Goal: Information Seeking & Learning: Learn about a topic

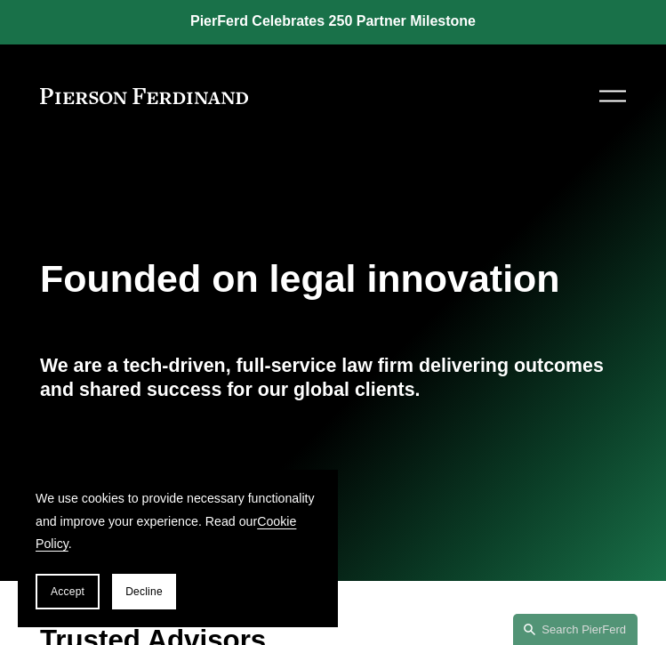
click at [616, 94] on div at bounding box center [612, 96] width 27 height 31
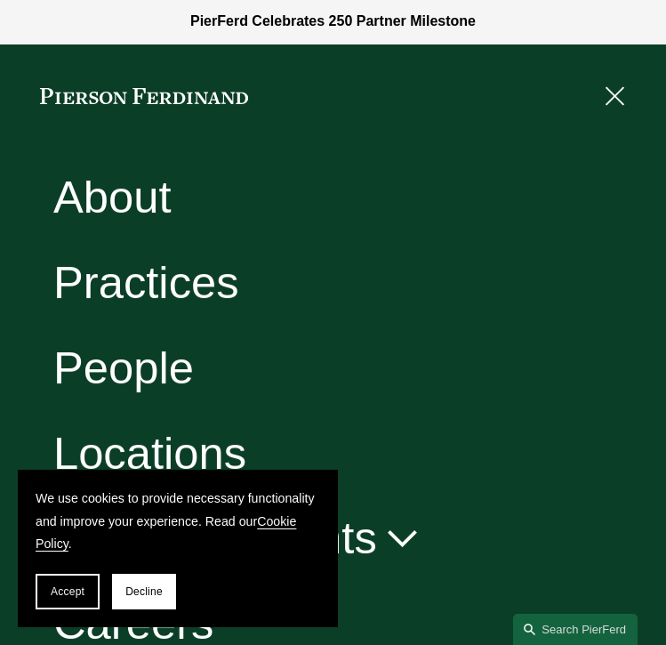
scroll to position [106, 0]
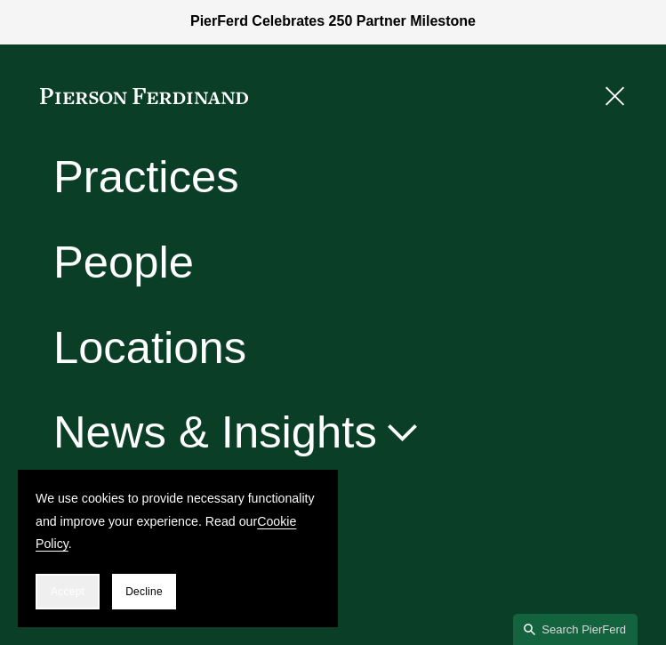
click at [78, 585] on span "Accept" at bounding box center [68, 591] width 34 height 12
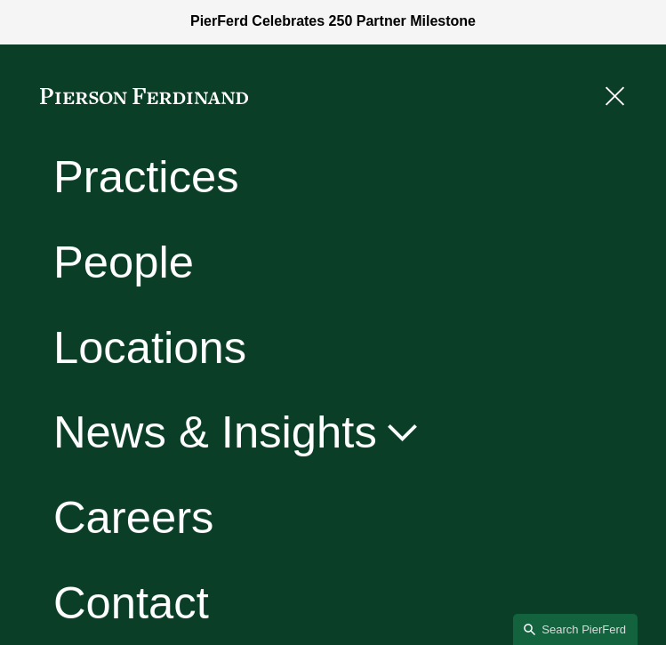
click at [135, 511] on link "Careers" at bounding box center [133, 517] width 161 height 45
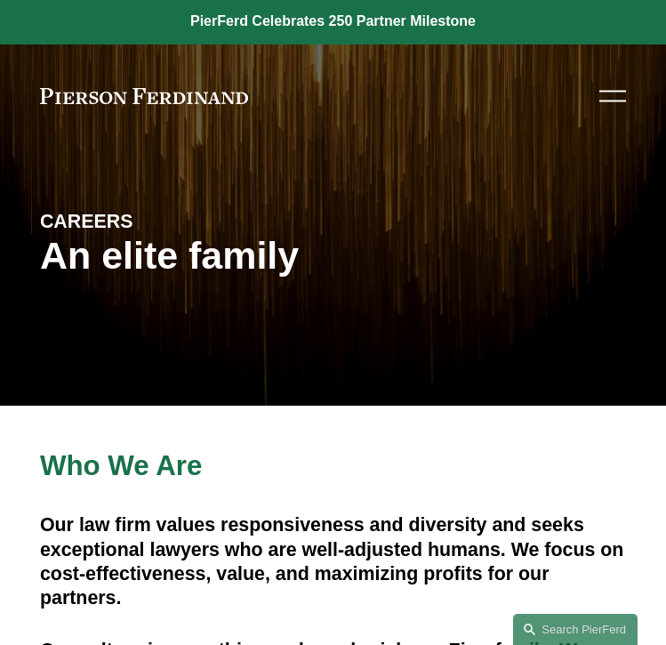
click at [607, 103] on div at bounding box center [612, 96] width 27 height 31
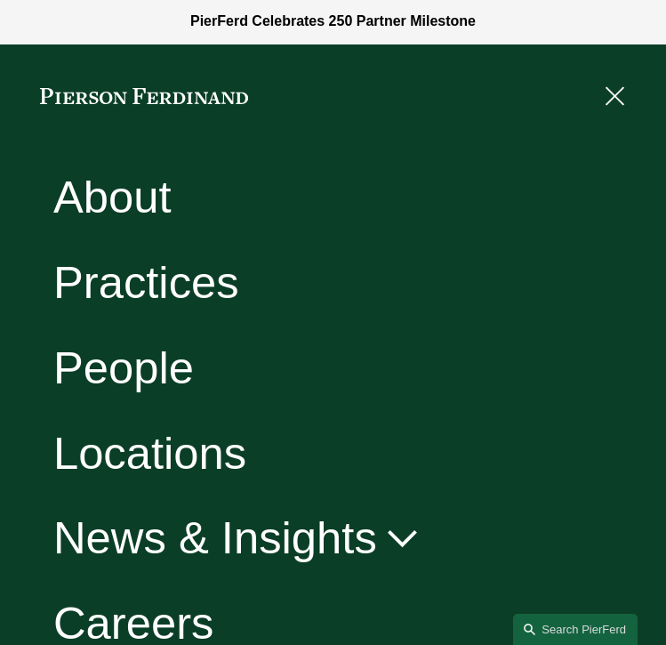
click at [170, 443] on link "Locations" at bounding box center [149, 452] width 193 height 45
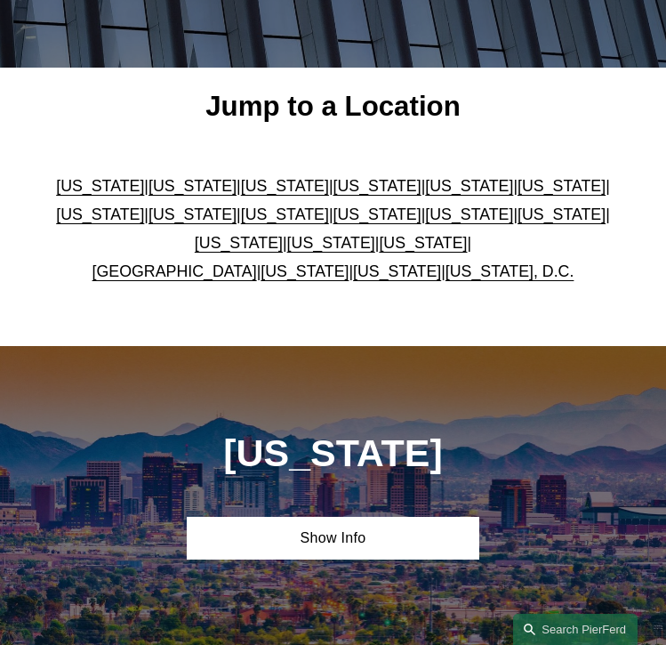
scroll to position [430, 0]
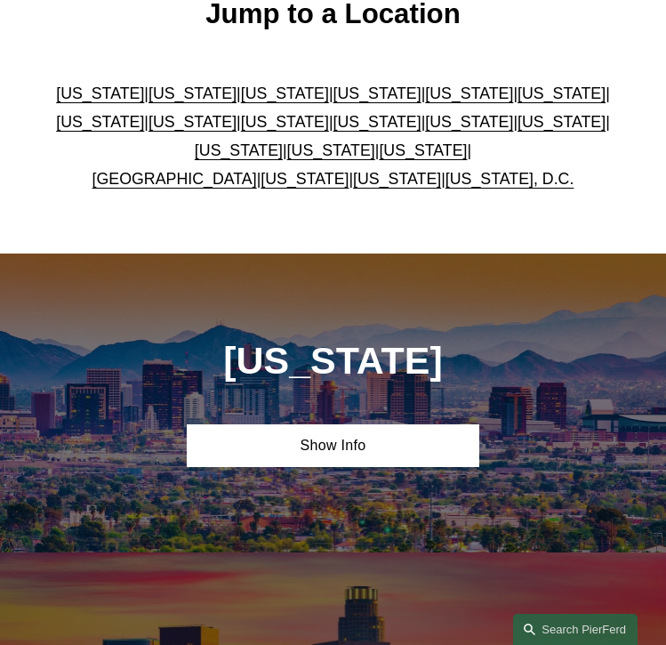
click at [272, 181] on link "Virginia" at bounding box center [305, 179] width 88 height 18
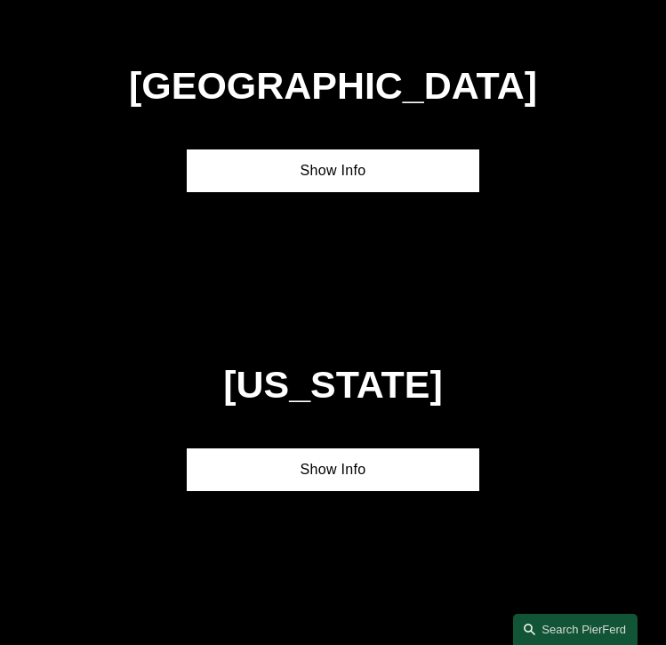
scroll to position [5423, 0]
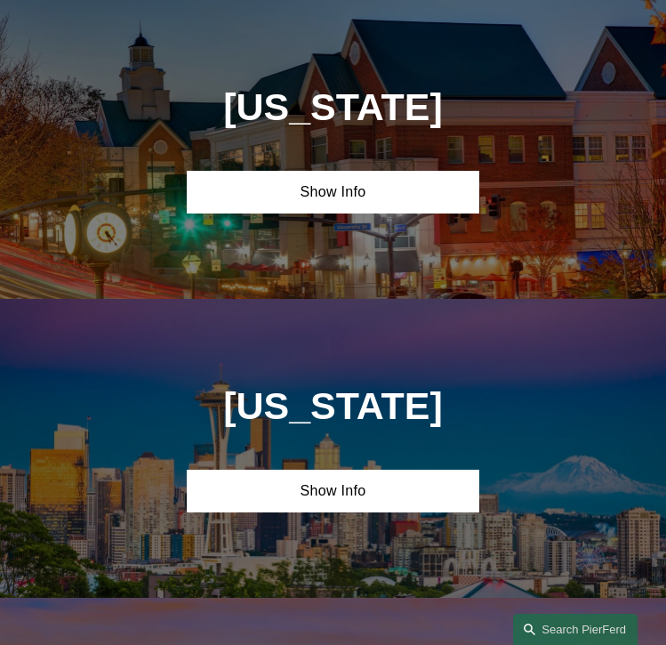
click at [272, 181] on link "Show Info" at bounding box center [333, 192] width 293 height 43
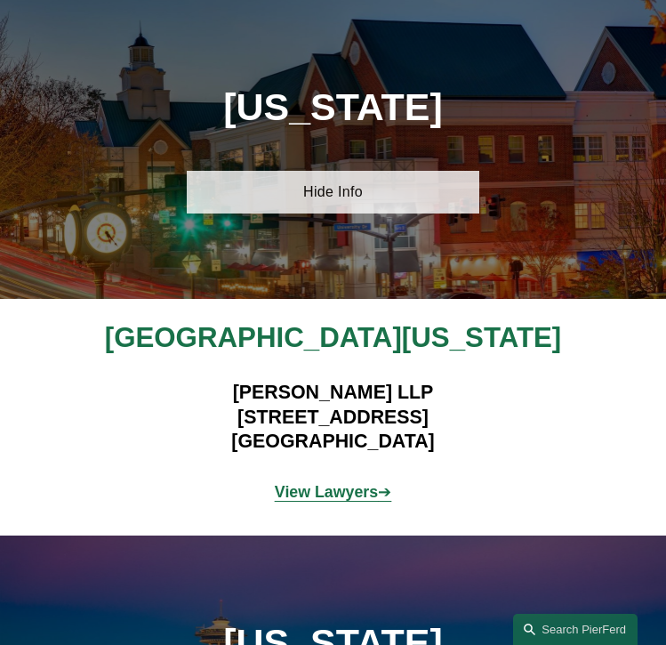
click at [320, 198] on link "Hide Info" at bounding box center [333, 192] width 293 height 43
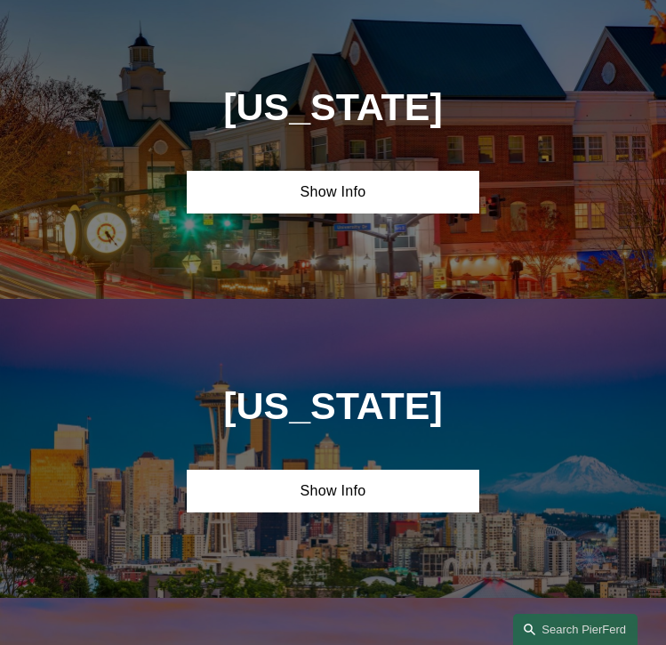
scroll to position [5419, 0]
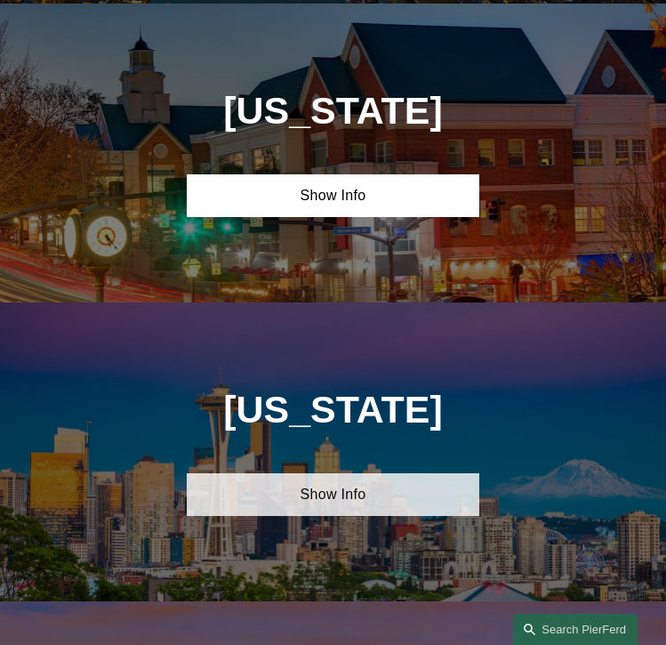
click at [284, 497] on link "Show Info" at bounding box center [333, 494] width 293 height 43
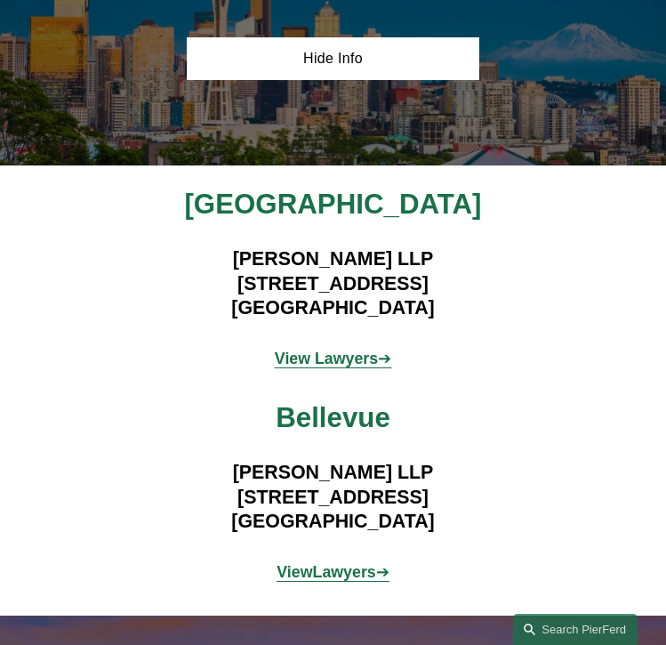
scroll to position [5763, 0]
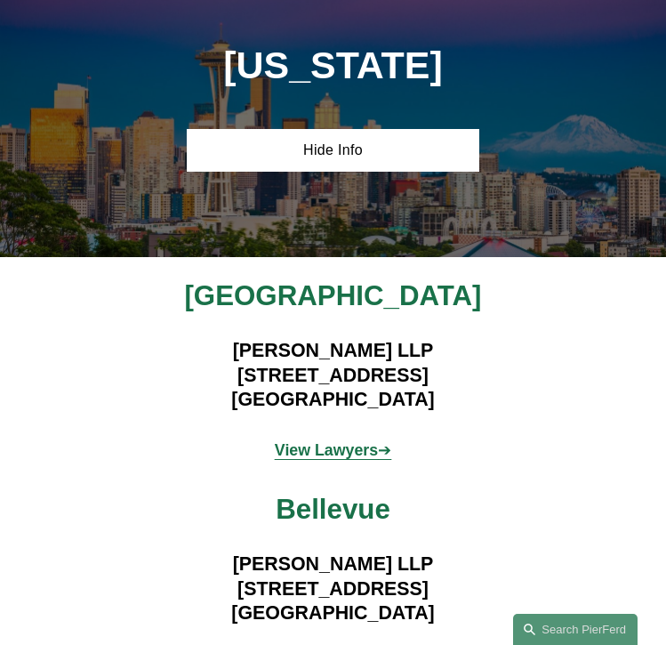
click at [285, 121] on div "Washington Hide Info" at bounding box center [333, 107] width 666 height 299
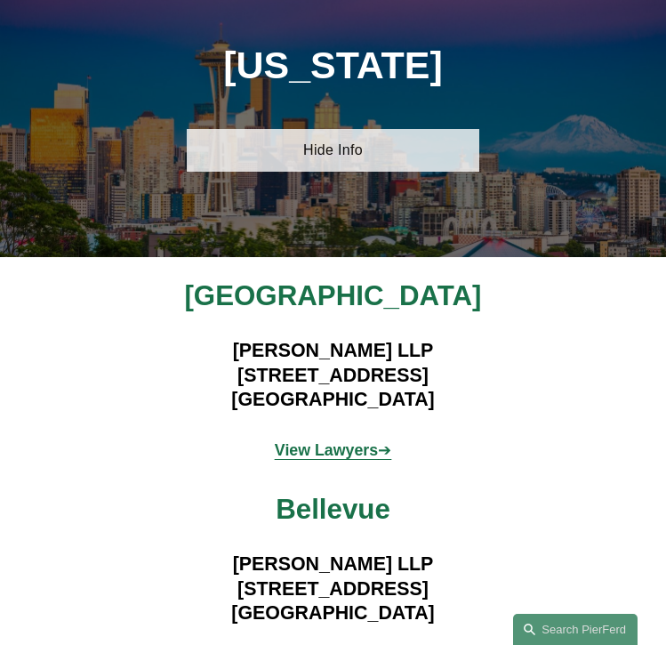
click at [291, 133] on link "Hide Info" at bounding box center [333, 150] width 293 height 43
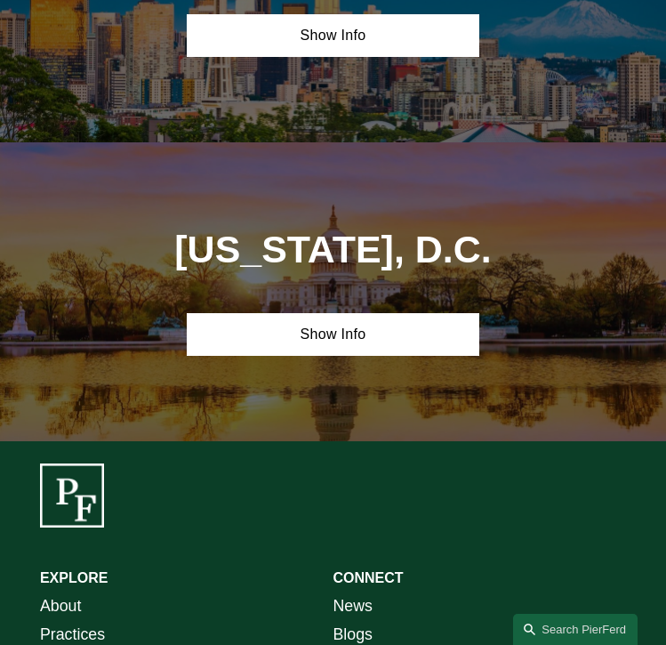
click at [252, 325] on link "Show Info" at bounding box center [333, 334] width 293 height 43
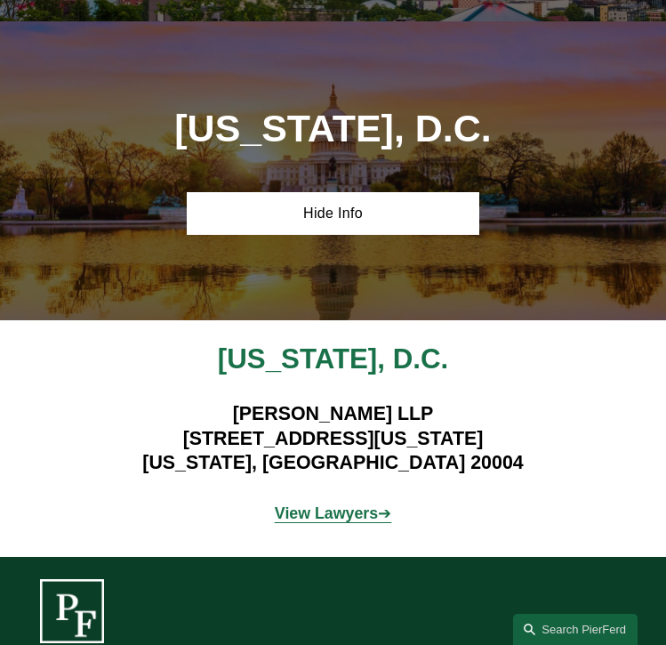
scroll to position [6001, 0]
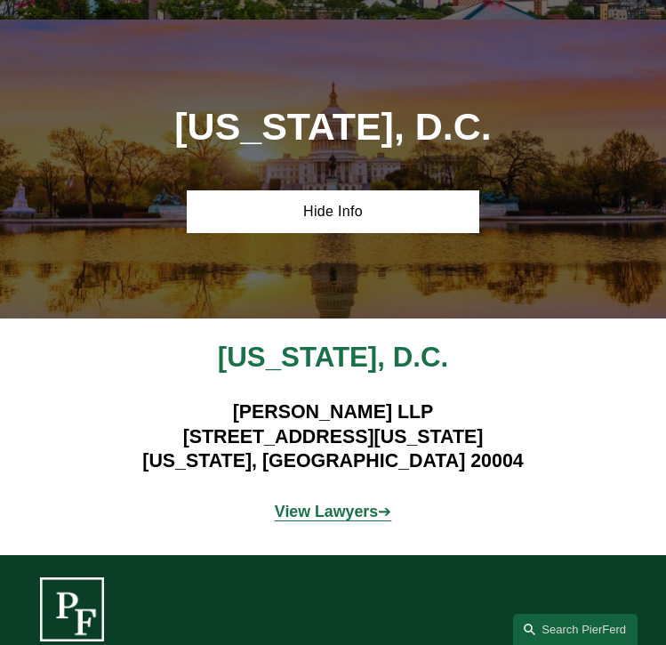
click at [260, 235] on div "Washington, D.C. Hide Info" at bounding box center [333, 169] width 666 height 299
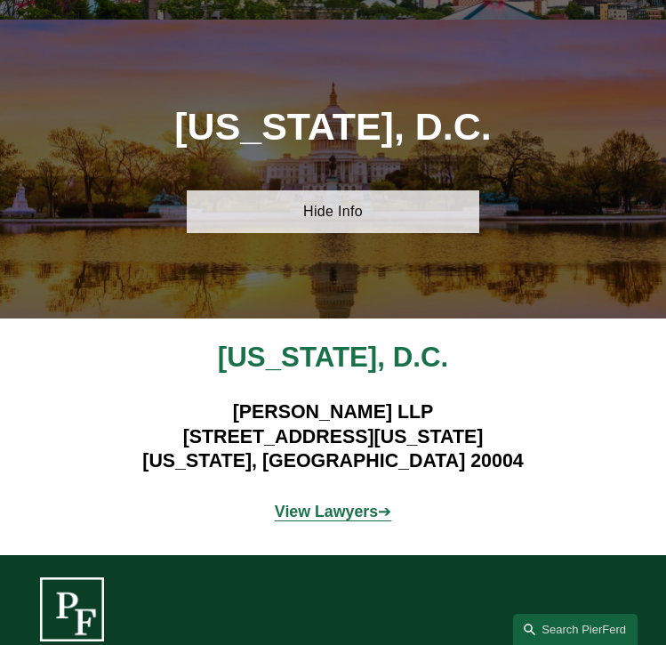
click at [253, 211] on link "Hide Info" at bounding box center [333, 211] width 293 height 43
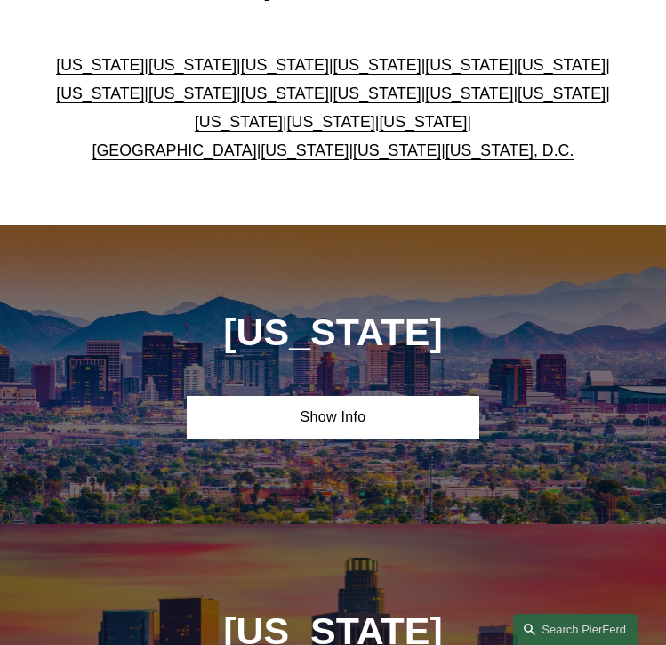
scroll to position [0, 0]
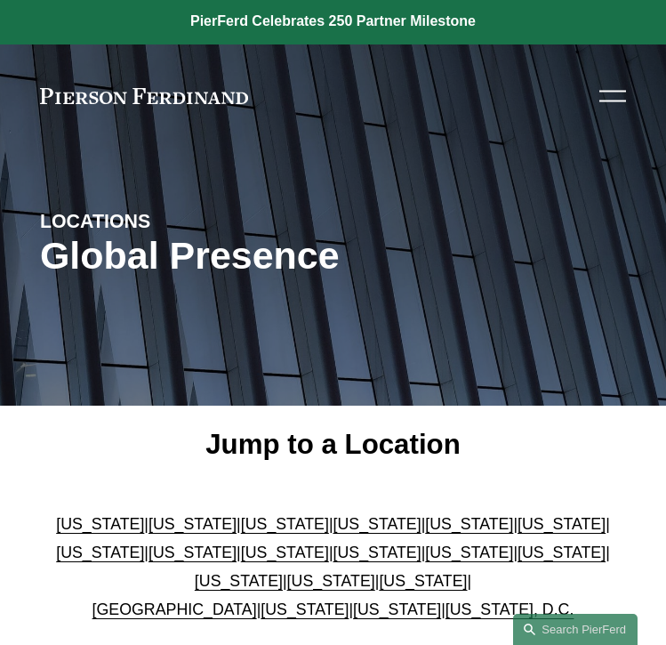
click at [620, 110] on div at bounding box center [612, 96] width 27 height 31
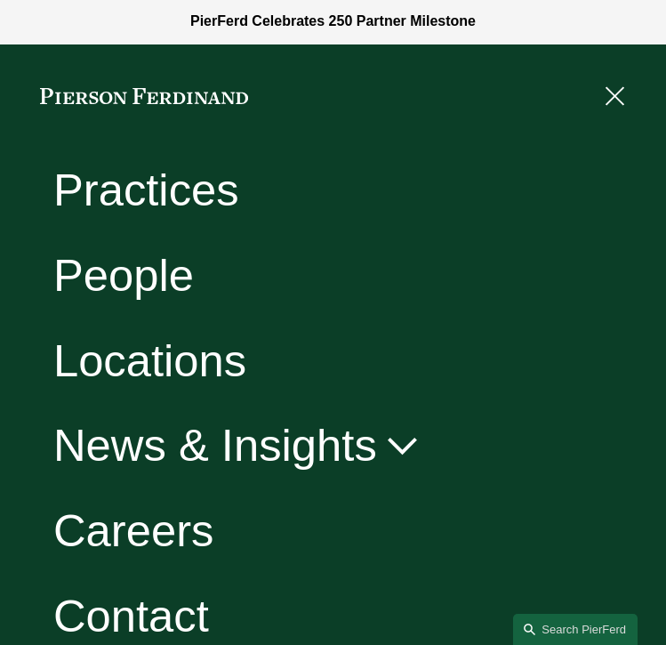
scroll to position [106, 0]
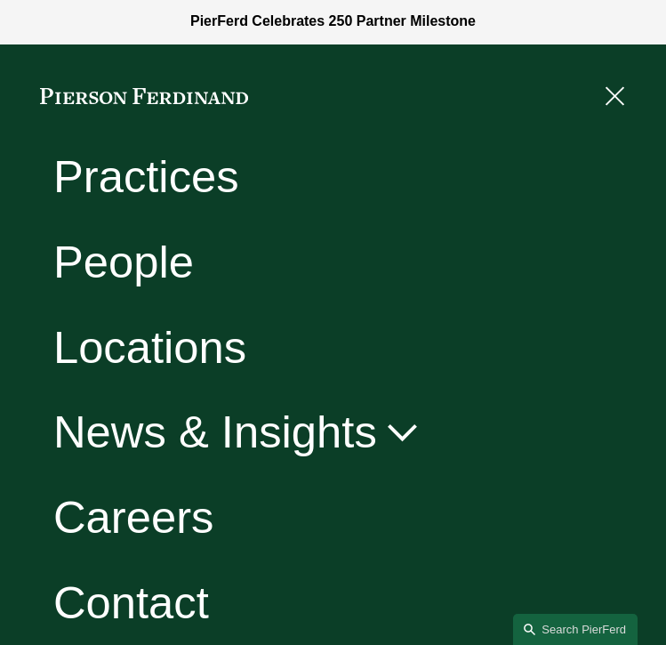
click at [132, 510] on link "Careers" at bounding box center [133, 517] width 161 height 45
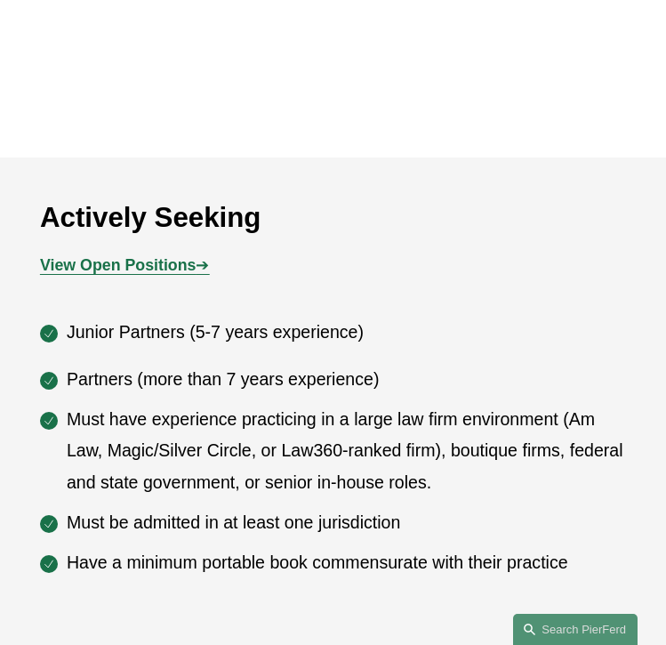
scroll to position [715, 0]
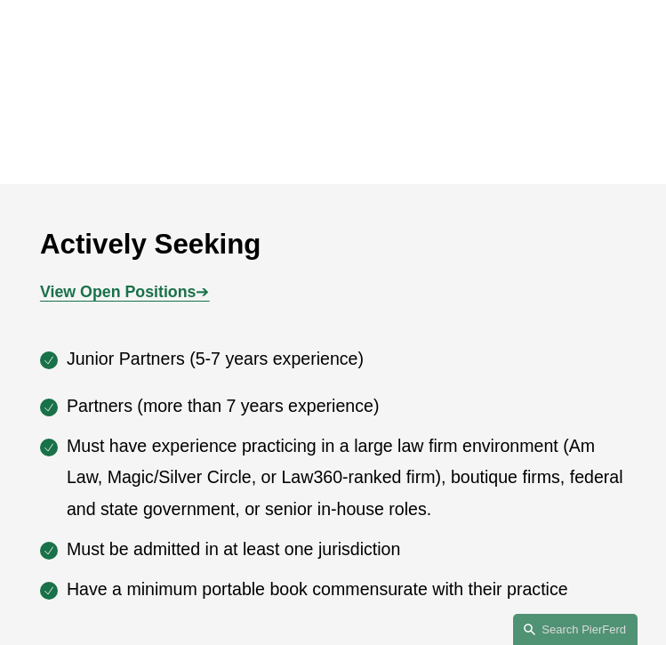
click at [165, 301] on strong "View Open Positions" at bounding box center [118, 292] width 157 height 18
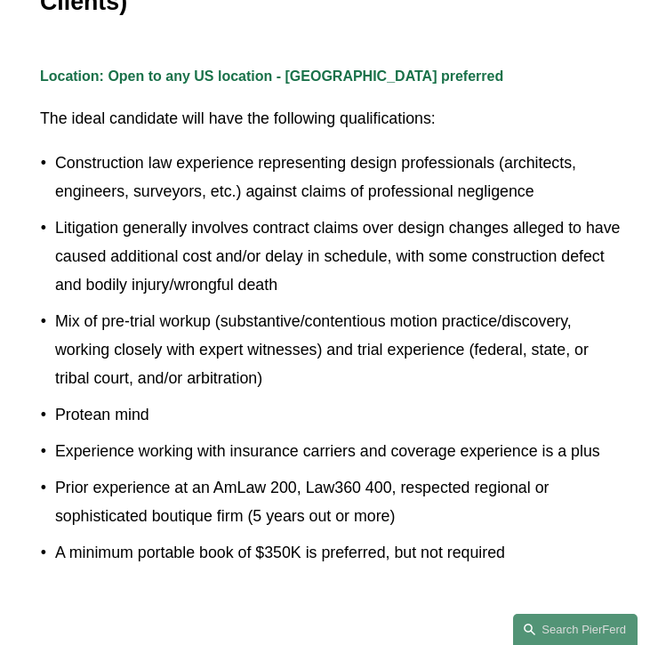
scroll to position [1411, 0]
